Goal: Check status

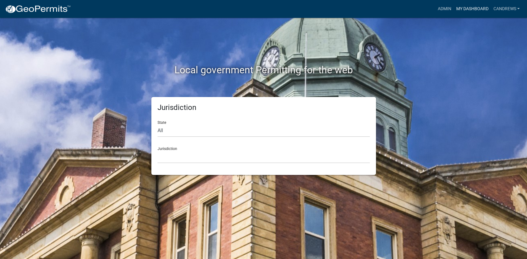
click at [474, 6] on link "My Dashboard" at bounding box center [471, 9] width 37 height 12
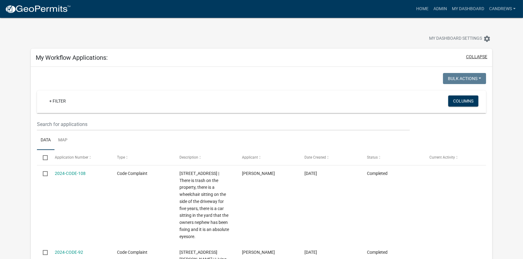
click at [474, 58] on button "collapse" at bounding box center [476, 57] width 21 height 6
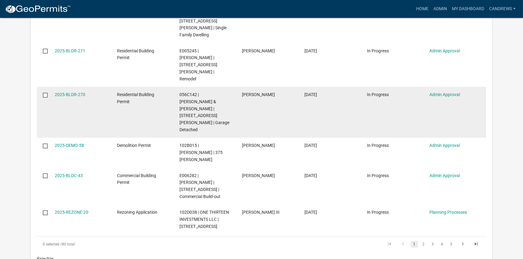
scroll to position [475, 0]
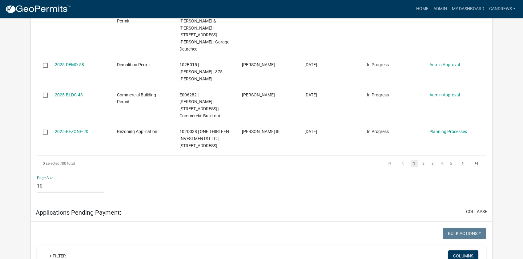
click at [43, 180] on select "10 25 50 100" at bounding box center [70, 186] width 67 height 13
select select "2: 50"
click at [37, 180] on select "10 25 50 100" at bounding box center [70, 186] width 67 height 13
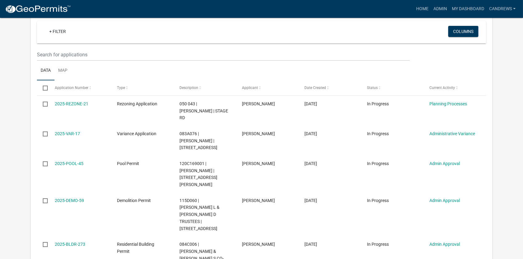
scroll to position [112, 0]
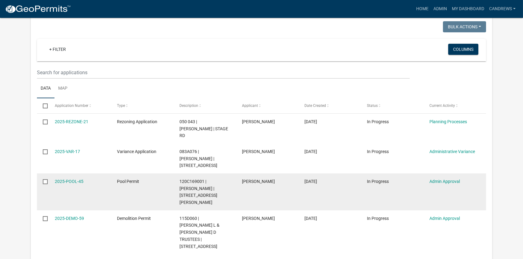
drag, startPoint x: 471, startPoint y: 153, endPoint x: 53, endPoint y: 173, distance: 418.4
copy datatable-scroller "2025-POOL-45 Pool Permit 120C169001 | [PERSON_NAME] L | 172 WATERS EDGE [PERSON…"
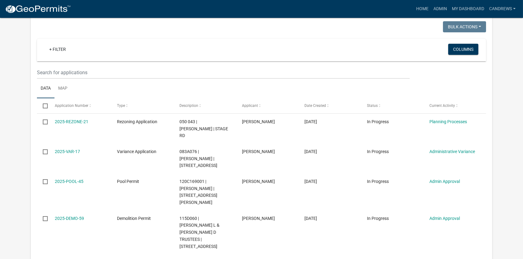
click at [478, 83] on ul "Data Map" at bounding box center [261, 88] width 449 height 19
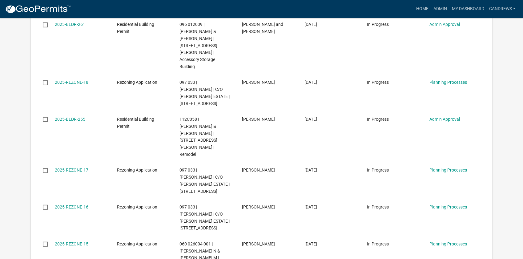
scroll to position [867, 0]
